Goal: Navigation & Orientation: Find specific page/section

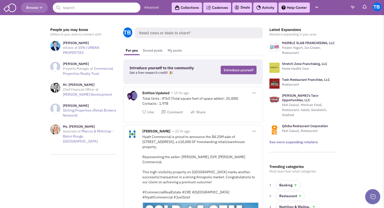
click at [375, 7] on img at bounding box center [376, 7] width 9 height 9
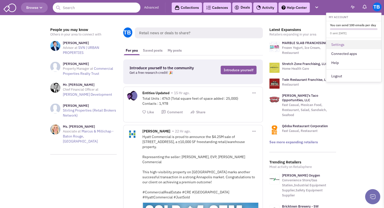
click at [340, 44] on link "Settings" at bounding box center [353, 44] width 55 height 9
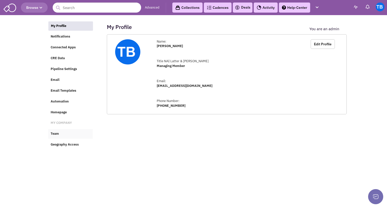
click at [56, 136] on span "Team" at bounding box center [55, 134] width 8 height 4
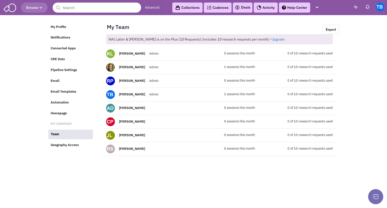
click at [148, 7] on link "Advanced" at bounding box center [152, 7] width 15 height 5
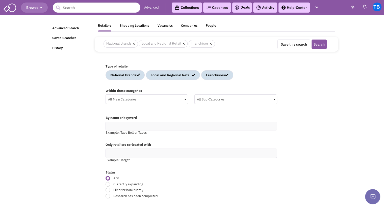
click at [11, 8] on img at bounding box center [10, 8] width 13 height 10
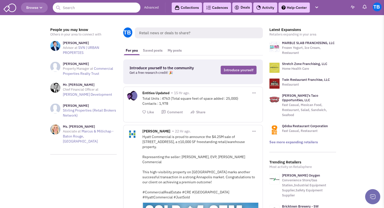
click at [376, 8] on img at bounding box center [376, 7] width 9 height 9
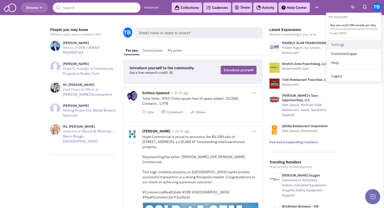
click at [340, 45] on link "Settings" at bounding box center [353, 44] width 55 height 9
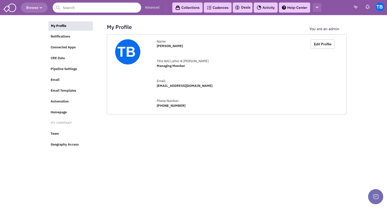
click at [321, 8] on button "button" at bounding box center [317, 7] width 9 height 9
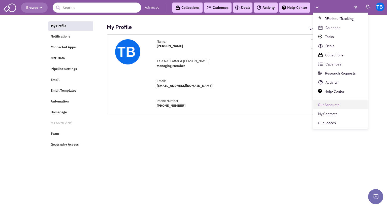
click at [331, 105] on link "Our Accounts" at bounding box center [340, 105] width 55 height 9
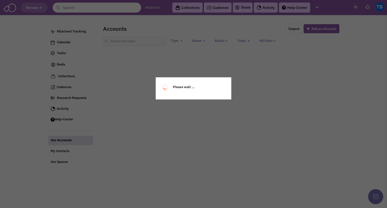
select select
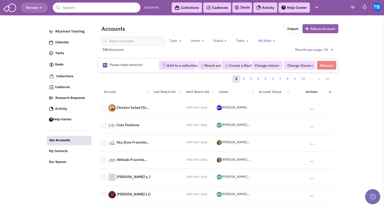
click at [332, 28] on button "Add an Account" at bounding box center [320, 28] width 36 height 9
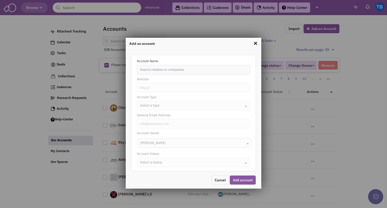
click at [254, 42] on span at bounding box center [255, 43] width 7 height 8
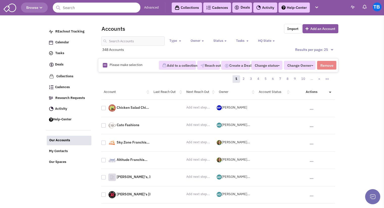
click at [300, 7] on link "Help-Center" at bounding box center [293, 8] width 31 height 10
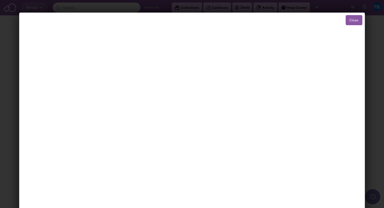
click at [346, 21] on button "Close" at bounding box center [353, 20] width 17 height 10
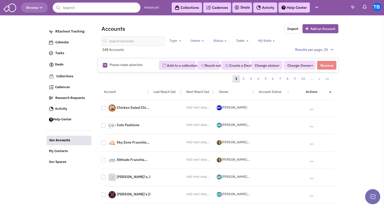
click at [376, 5] on img at bounding box center [376, 7] width 9 height 9
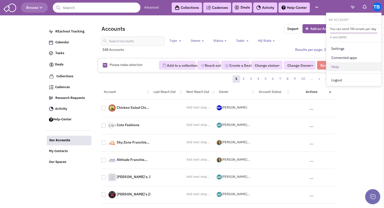
click at [339, 67] on link "Help" at bounding box center [353, 66] width 55 height 9
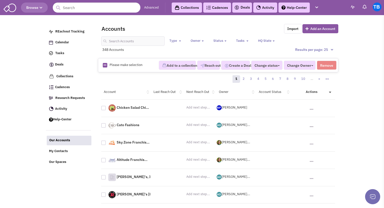
select select
click at [298, 7] on link "Help-Center" at bounding box center [293, 8] width 31 height 10
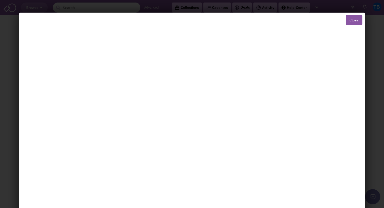
click at [349, 20] on button "Close" at bounding box center [353, 20] width 17 height 10
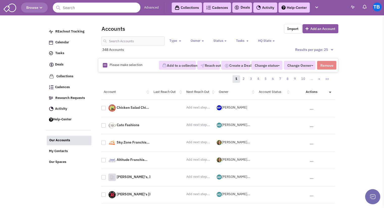
click at [374, 6] on img at bounding box center [376, 7] width 9 height 9
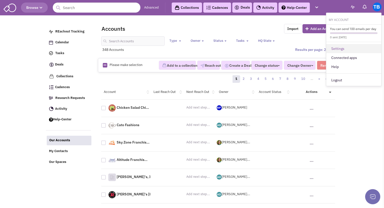
click at [338, 50] on link "Settings" at bounding box center [353, 48] width 55 height 9
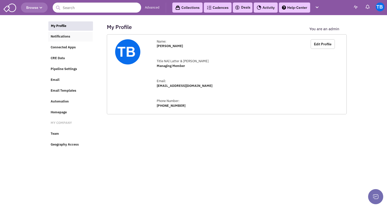
click at [68, 41] on link "Notifications" at bounding box center [70, 37] width 45 height 10
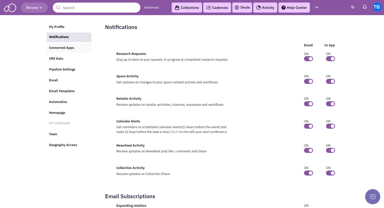
click at [68, 49] on span "Connected Apps" at bounding box center [61, 48] width 25 height 4
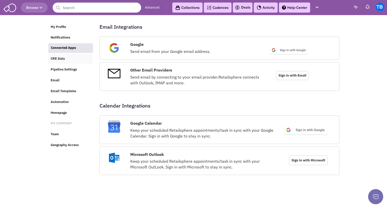
click at [63, 60] on span "CRE Data" at bounding box center [58, 59] width 14 height 4
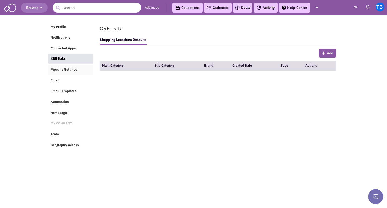
click at [67, 70] on span "Pipeline Settings" at bounding box center [64, 69] width 26 height 4
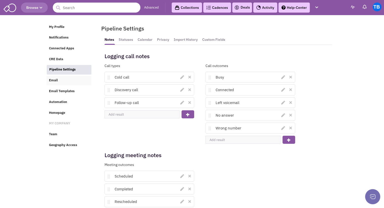
click at [58, 85] on link "Email" at bounding box center [68, 81] width 45 height 10
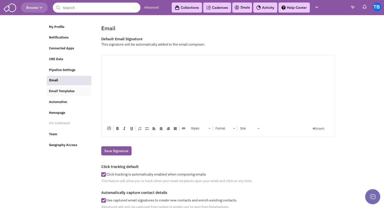
click at [61, 93] on span "Email Templates" at bounding box center [62, 91] width 26 height 4
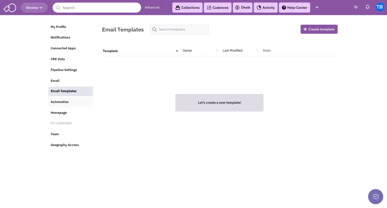
click at [61, 104] on span "Automation" at bounding box center [60, 102] width 18 height 4
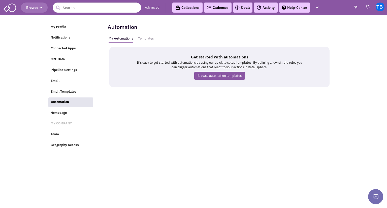
click at [62, 114] on span "Homepage" at bounding box center [59, 113] width 16 height 4
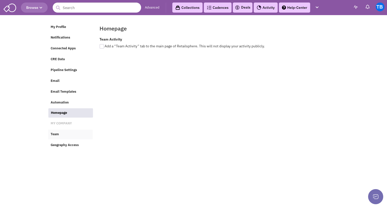
click at [58, 137] on span "Team" at bounding box center [55, 134] width 8 height 4
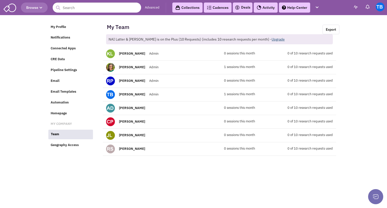
click at [272, 39] on link "Upgrade" at bounding box center [278, 39] width 13 height 5
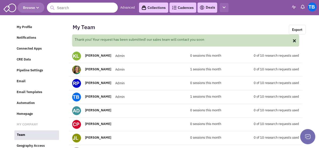
click at [223, 6] on icon "button" at bounding box center [224, 7] width 3 height 3
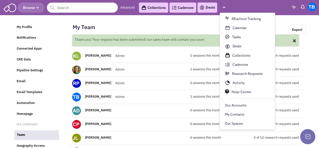
click at [310, 7] on img at bounding box center [312, 7] width 9 height 9
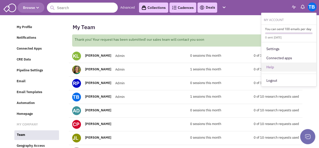
click at [287, 65] on link "Help" at bounding box center [288, 66] width 55 height 9
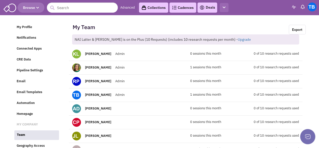
click at [224, 8] on icon "button" at bounding box center [224, 7] width 3 height 3
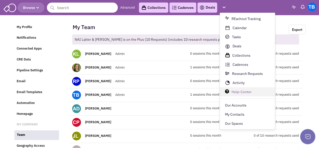
click at [245, 90] on link "Help-Center" at bounding box center [247, 91] width 55 height 9
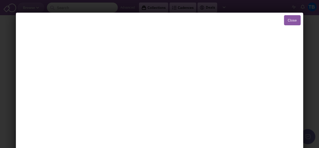
click at [286, 20] on button "Close" at bounding box center [292, 20] width 17 height 10
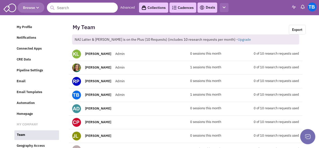
click at [224, 8] on icon "button" at bounding box center [224, 7] width 3 height 3
